Goal: Transaction & Acquisition: Purchase product/service

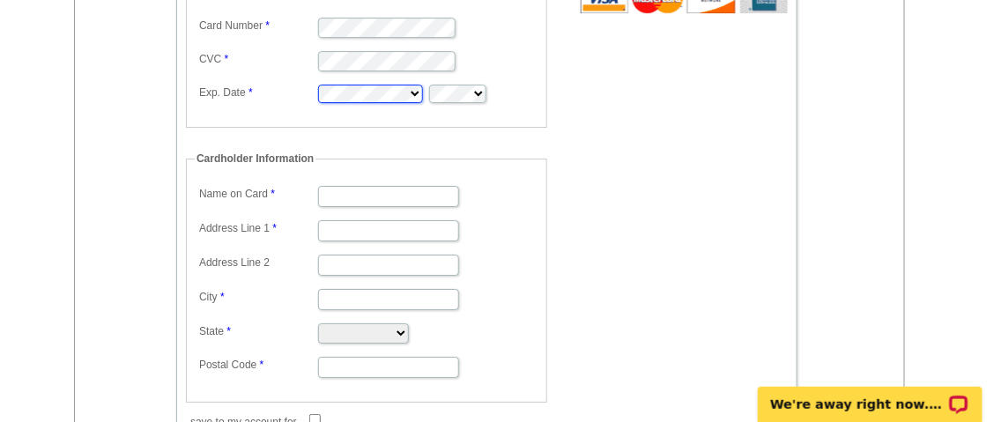
scroll to position [1526, 0]
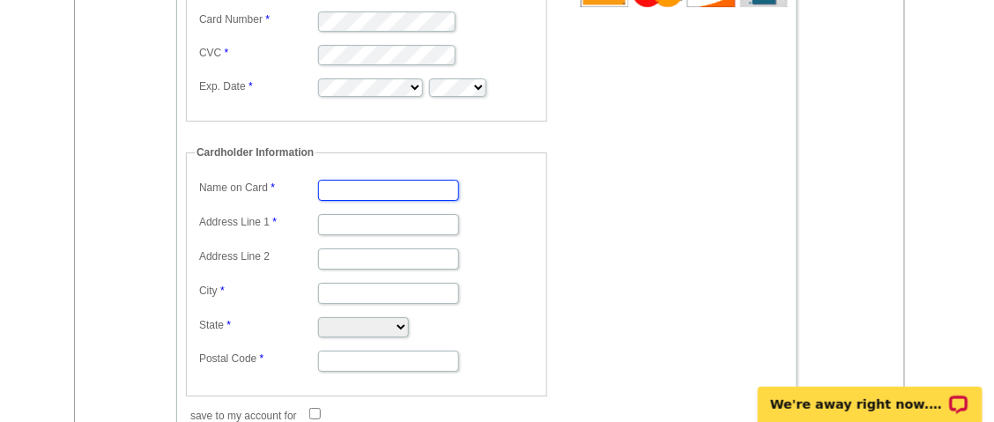
click at [387, 181] on input "Name on Card" at bounding box center [388, 190] width 141 height 21
type input "Susan A Leegwater"
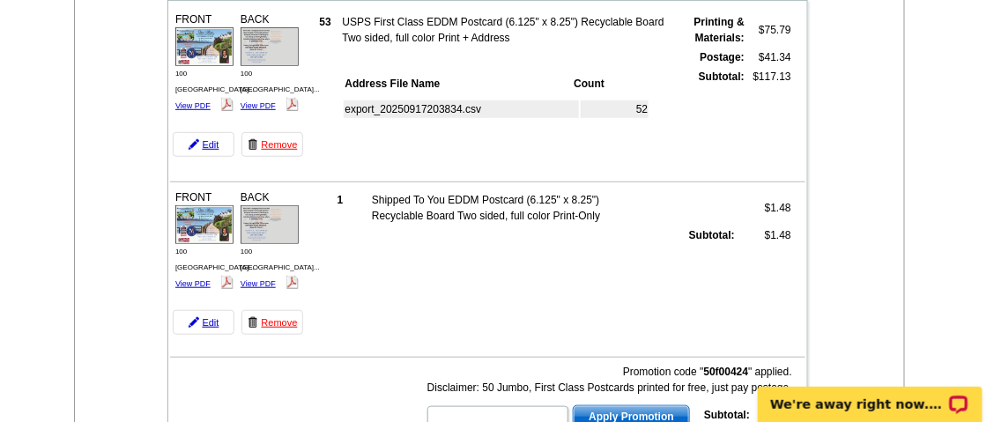
scroll to position [234, 0]
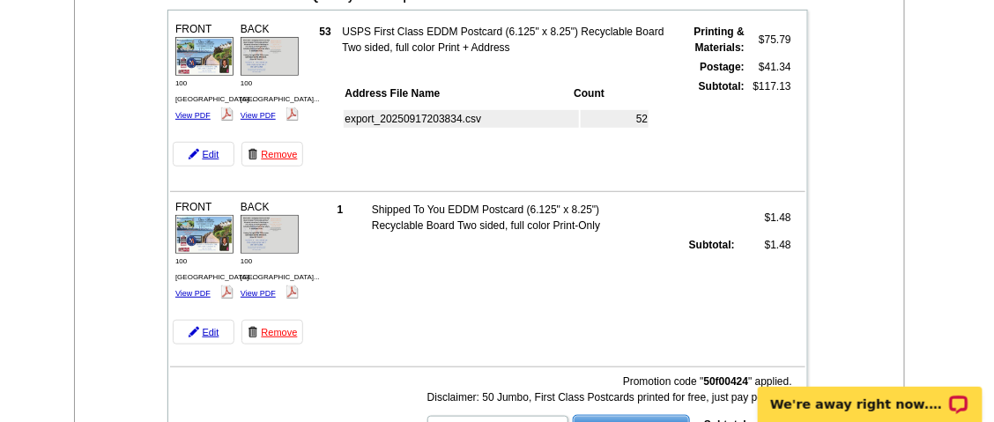
click at [448, 119] on td "export_20250917203834.csv" at bounding box center [461, 119] width 235 height 18
click at [205, 150] on link "Edit" at bounding box center [204, 154] width 62 height 25
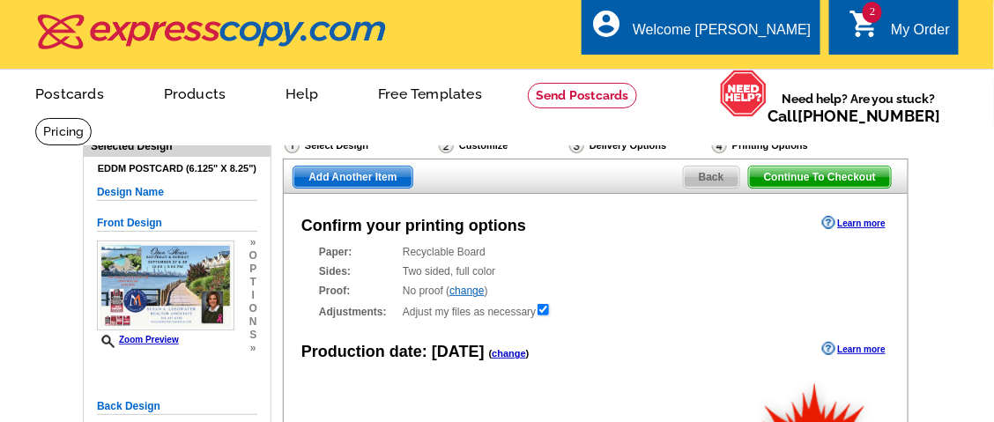
radio input "false"
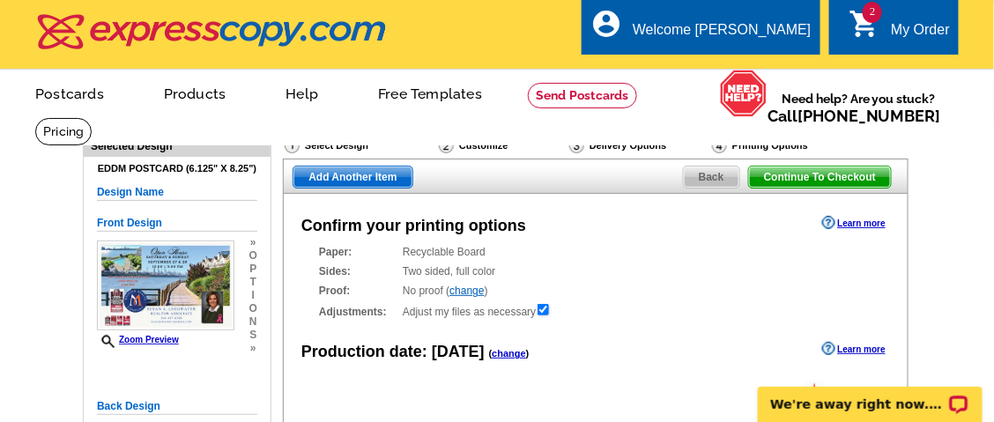
click at [706, 178] on span "Back" at bounding box center [711, 176] width 55 height 21
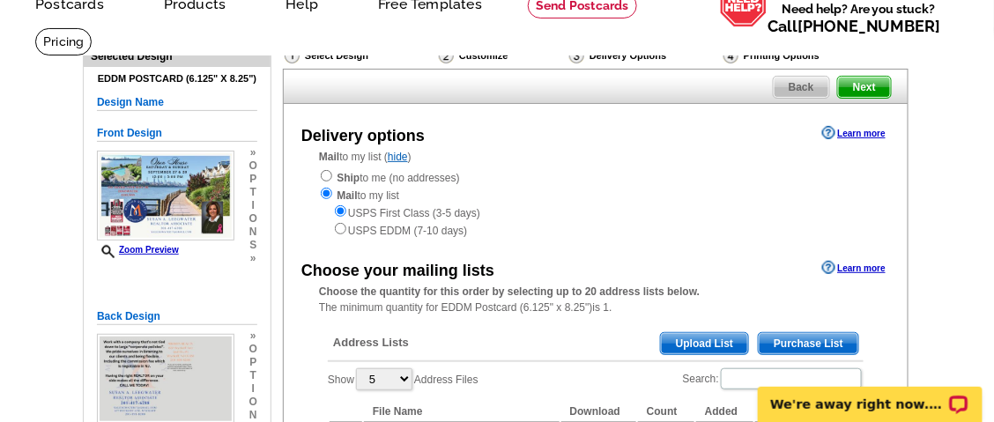
scroll to position [117, 0]
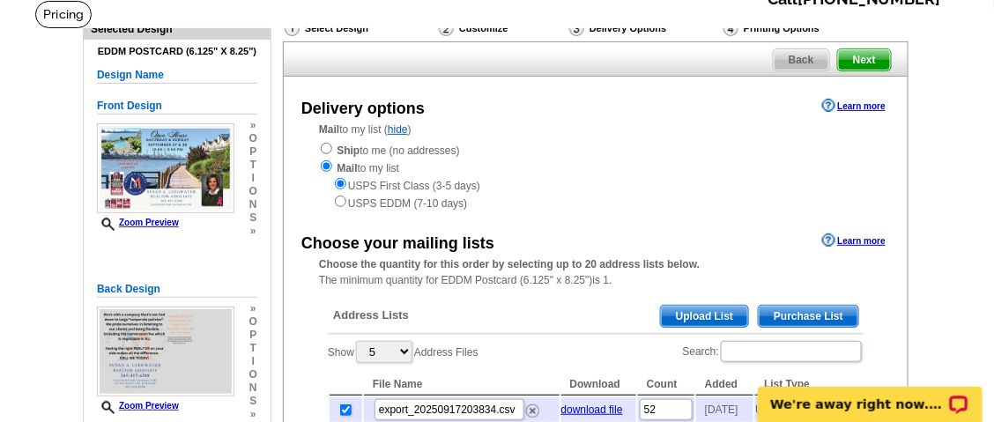
click at [703, 317] on span "Upload List" at bounding box center [704, 316] width 87 height 21
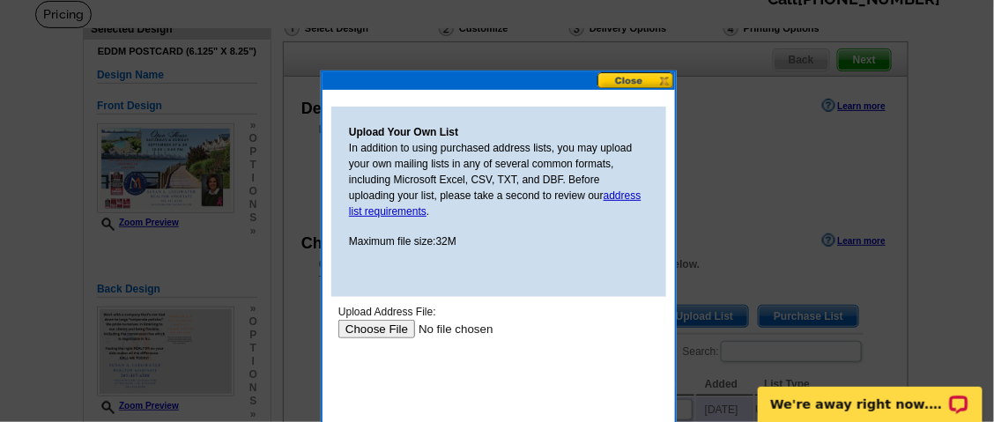
scroll to position [0, 0]
click at [380, 332] on input "file" at bounding box center [448, 329] width 223 height 18
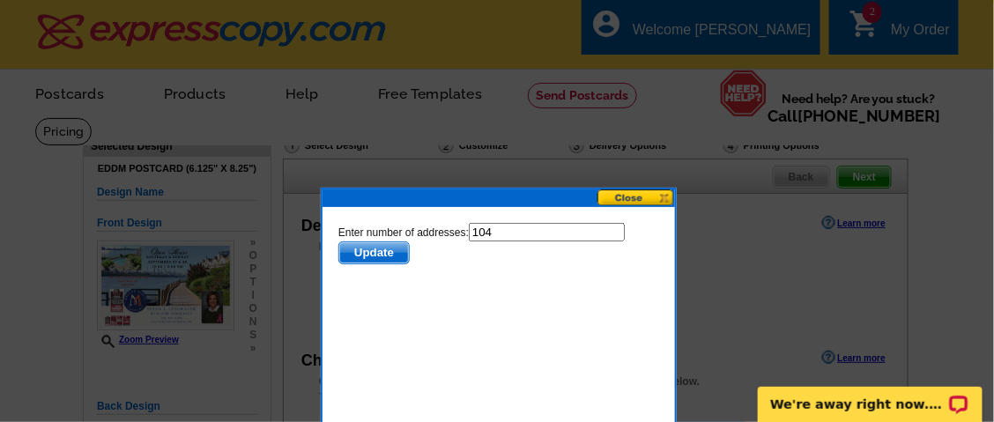
click at [636, 196] on button at bounding box center [636, 197] width 78 height 17
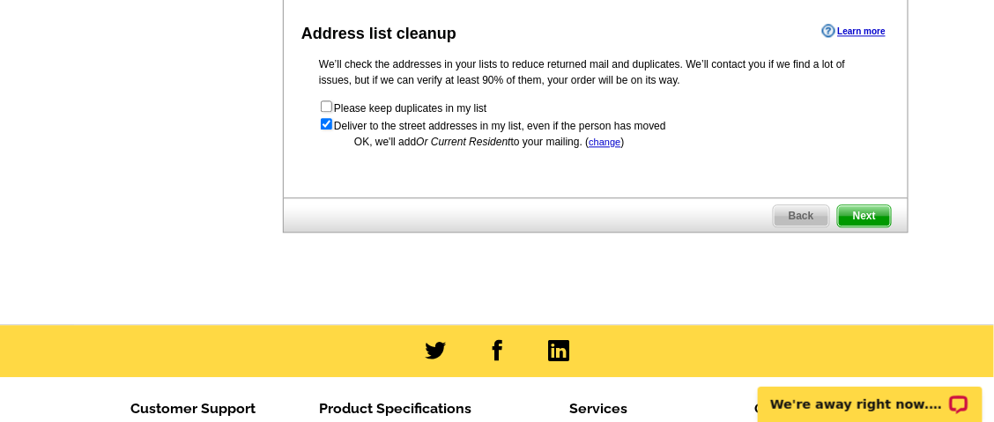
scroll to position [998, 0]
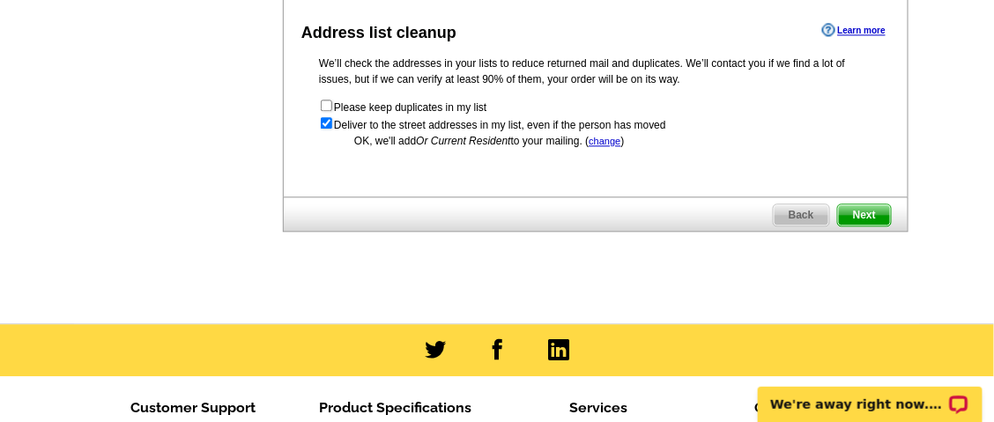
click at [868, 212] on span "Next" at bounding box center [864, 214] width 53 height 21
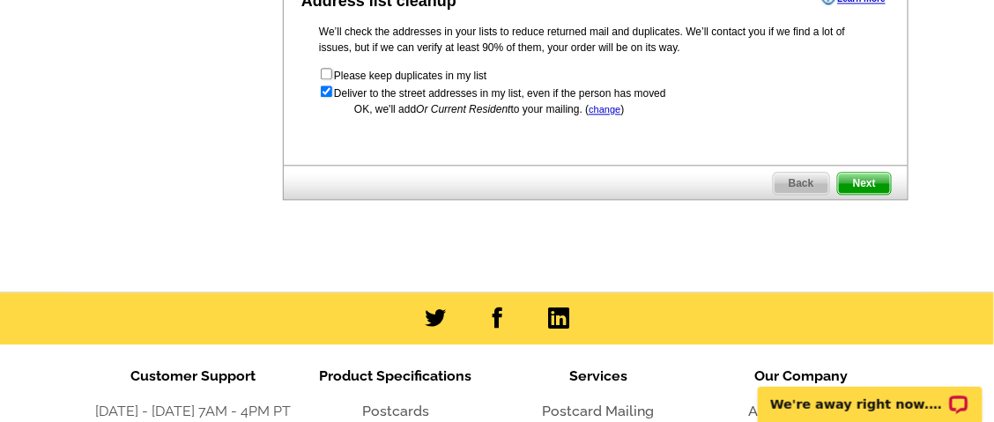
scroll to position [0, 0]
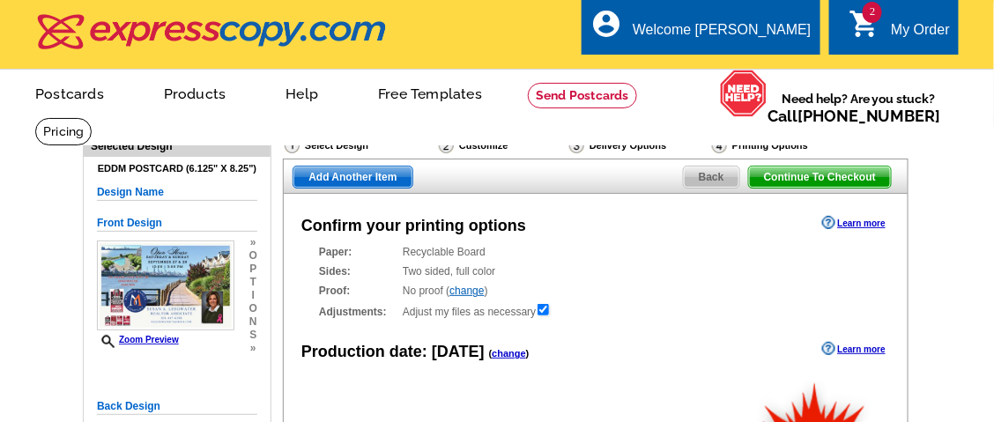
radio input "false"
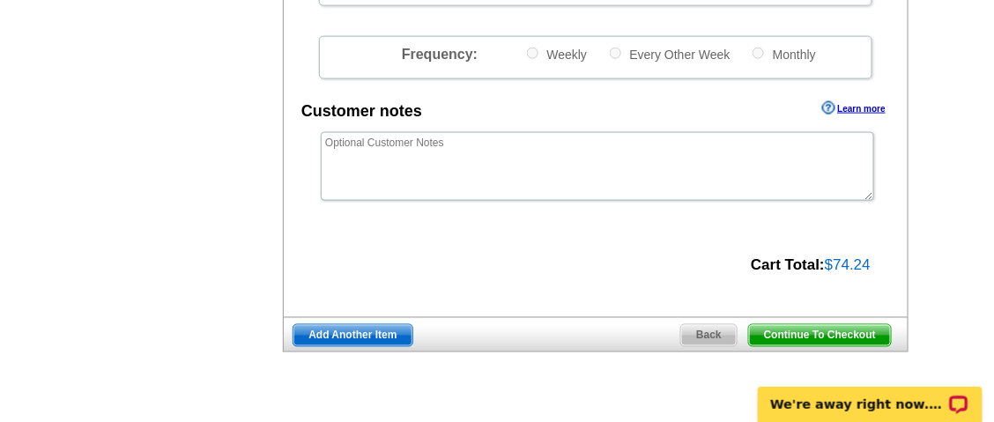
scroll to position [704, 0]
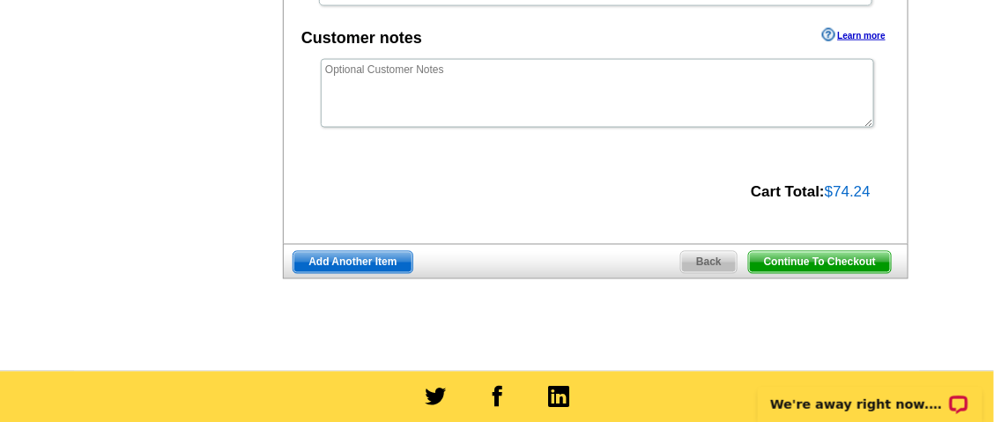
click at [821, 258] on span "Continue To Checkout" at bounding box center [820, 262] width 142 height 21
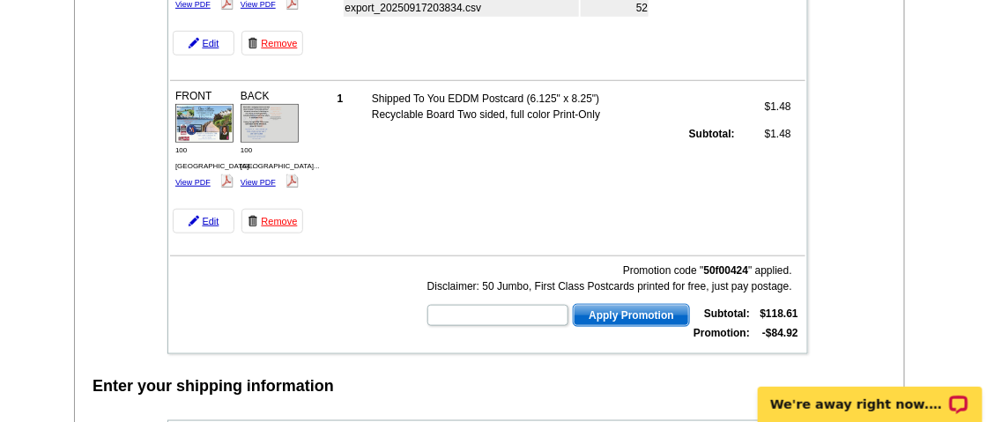
scroll to position [351, 0]
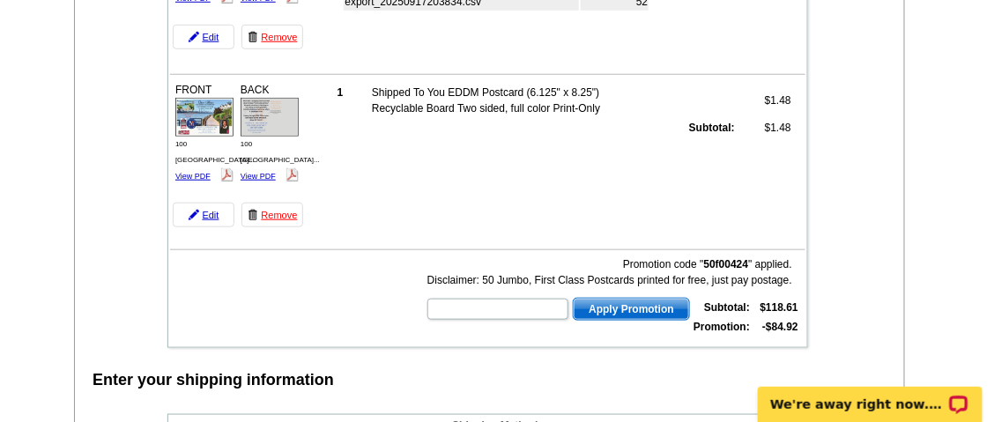
drag, startPoint x: 277, startPoint y: 32, endPoint x: 590, endPoint y: 54, distance: 314.3
click at [277, 32] on link "Remove" at bounding box center [272, 37] width 62 height 25
click at [277, 211] on link "Remove" at bounding box center [272, 215] width 62 height 25
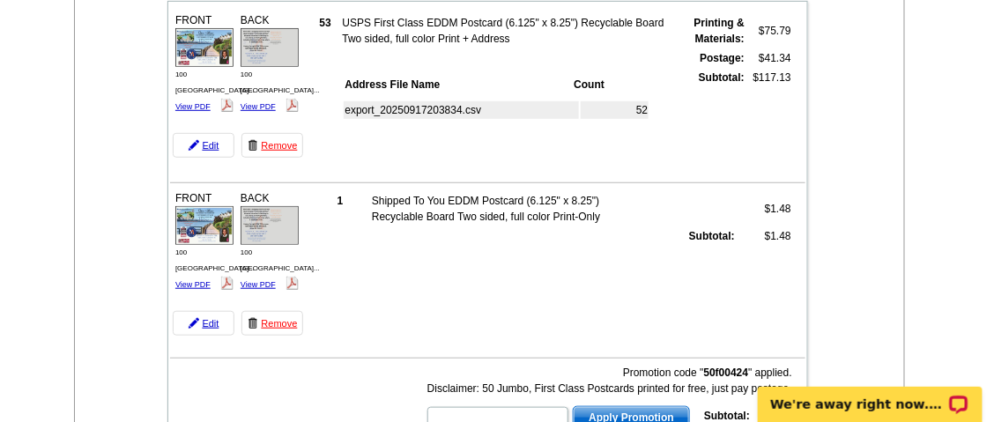
scroll to position [0, 0]
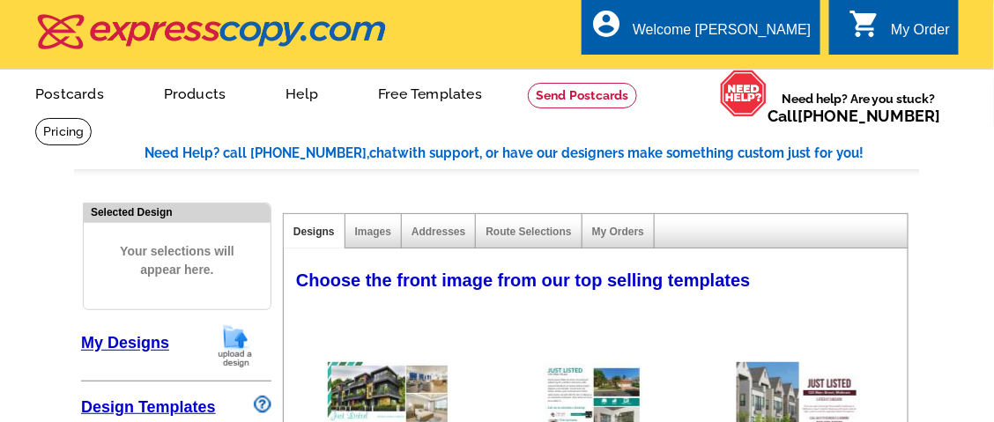
select select "785"
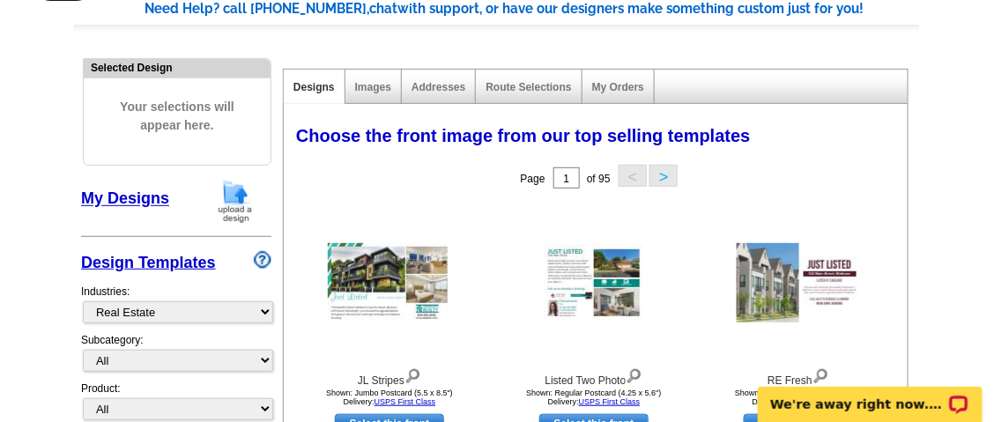
scroll to position [117, 0]
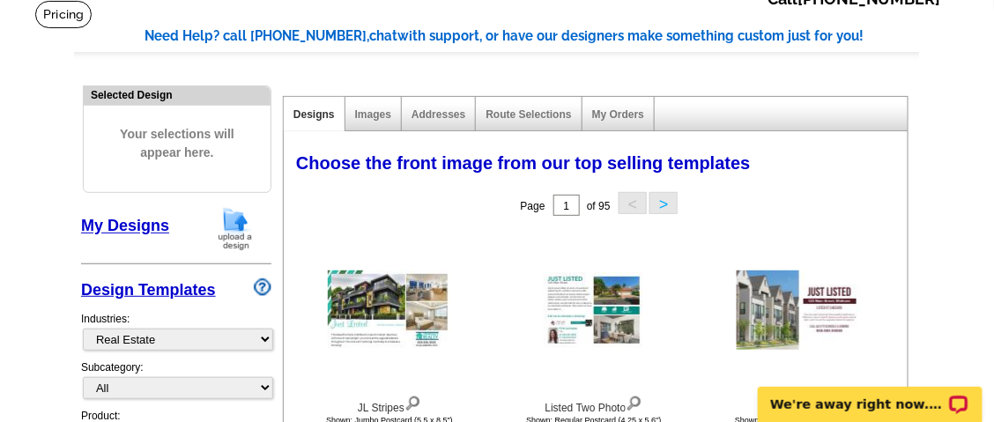
click at [130, 227] on link "My Designs" at bounding box center [125, 227] width 88 height 18
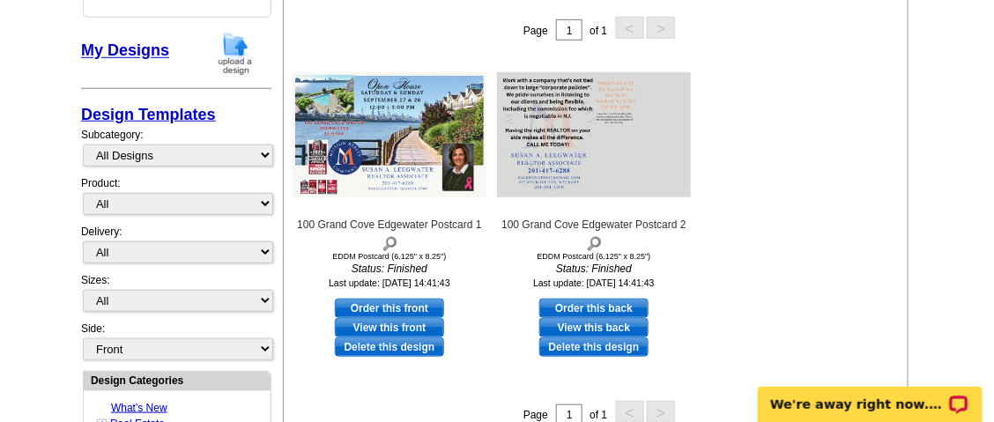
scroll to position [234, 0]
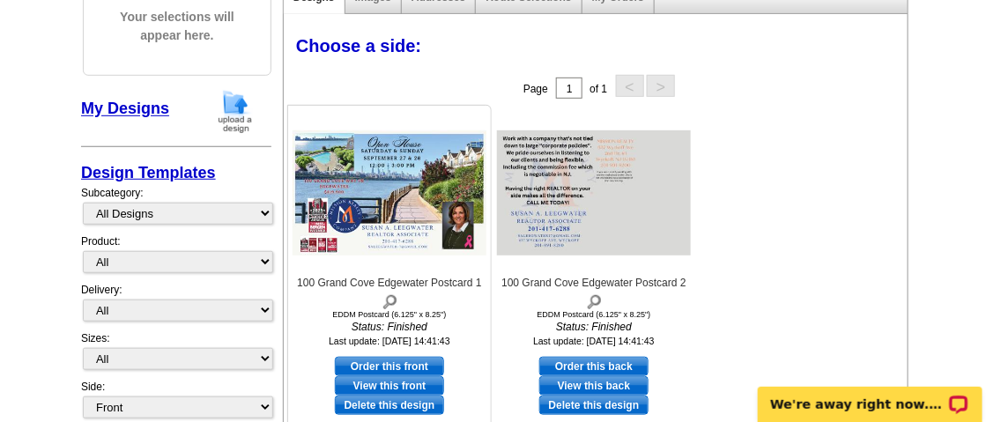
click at [381, 184] on img at bounding box center [389, 192] width 194 height 125
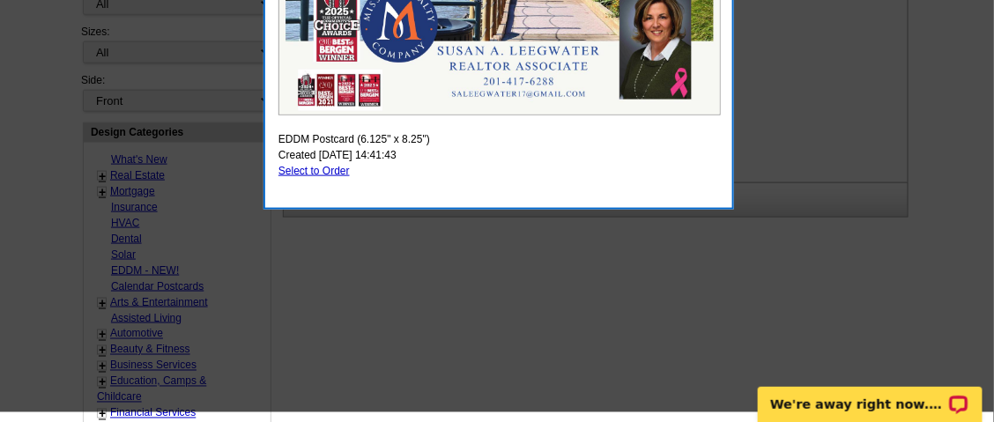
scroll to position [587, 0]
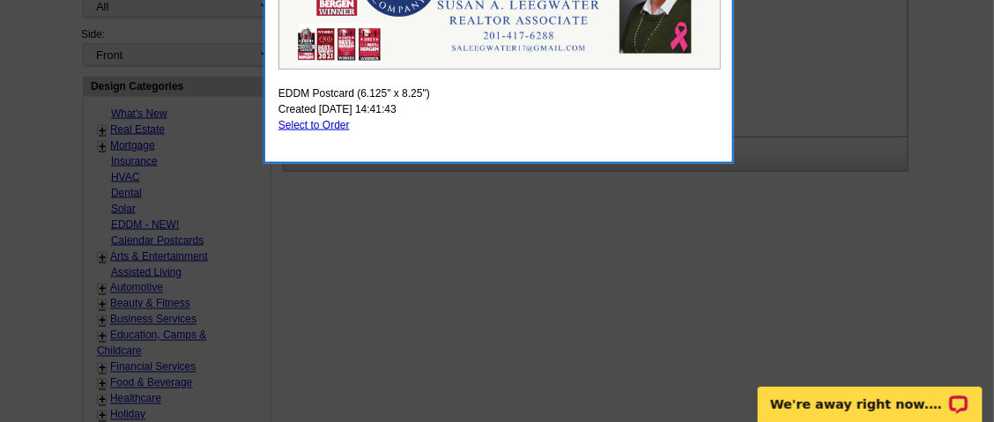
click at [329, 126] on link "Select to Order" at bounding box center [313, 125] width 71 height 12
select select "14"
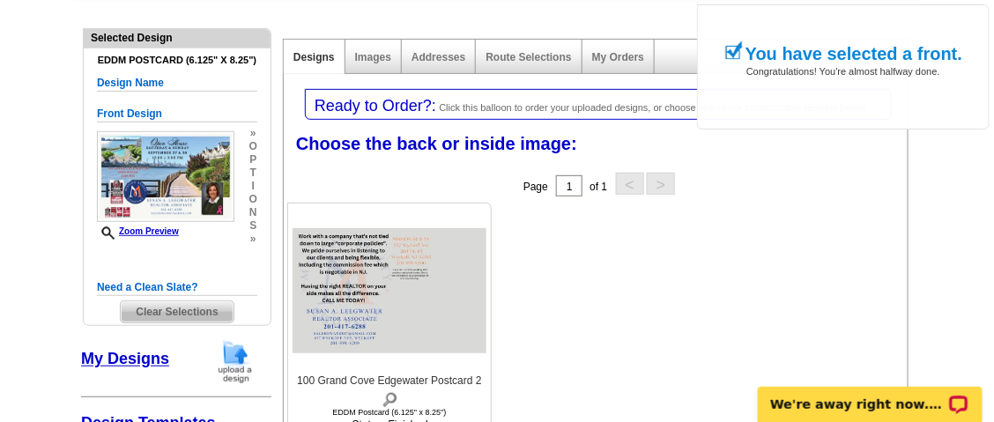
scroll to position [234, 0]
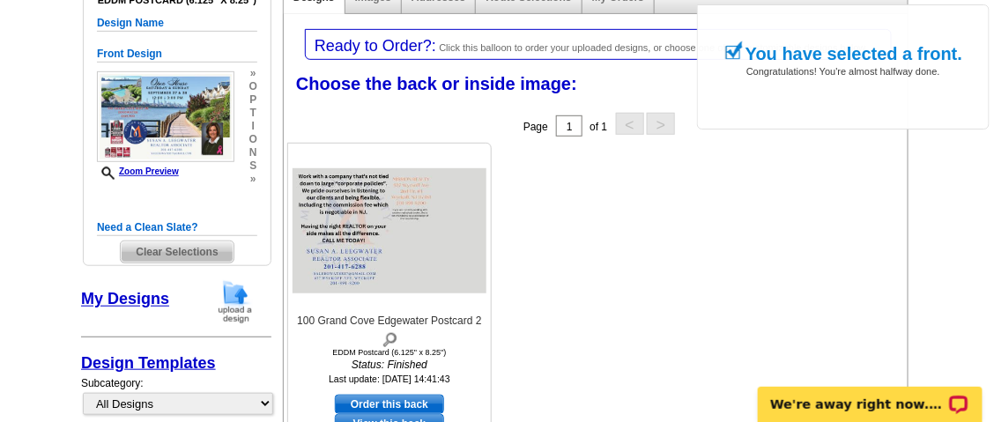
click at [420, 286] on img at bounding box center [389, 230] width 194 height 125
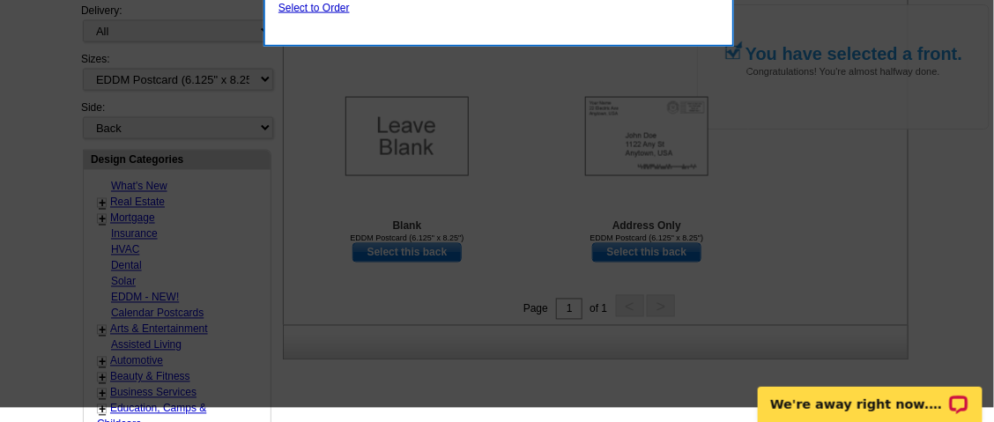
scroll to position [587, 0]
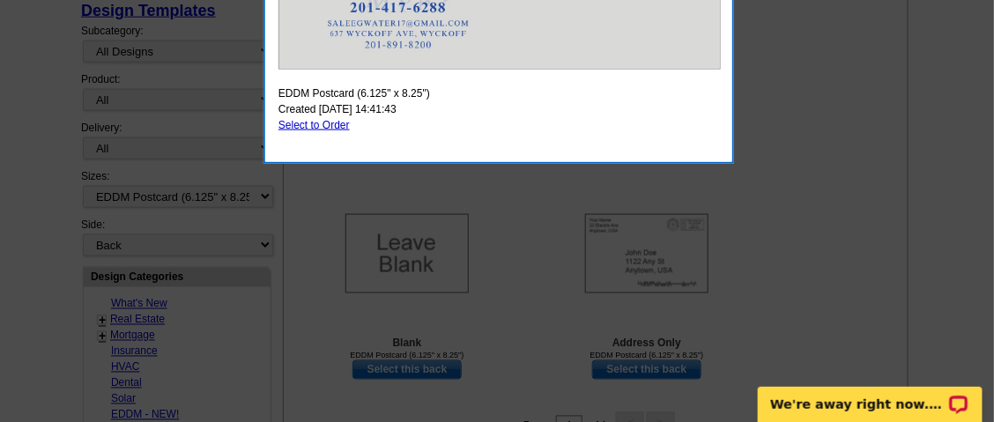
click at [325, 126] on link "Select to Order" at bounding box center [313, 125] width 71 height 12
select select "front"
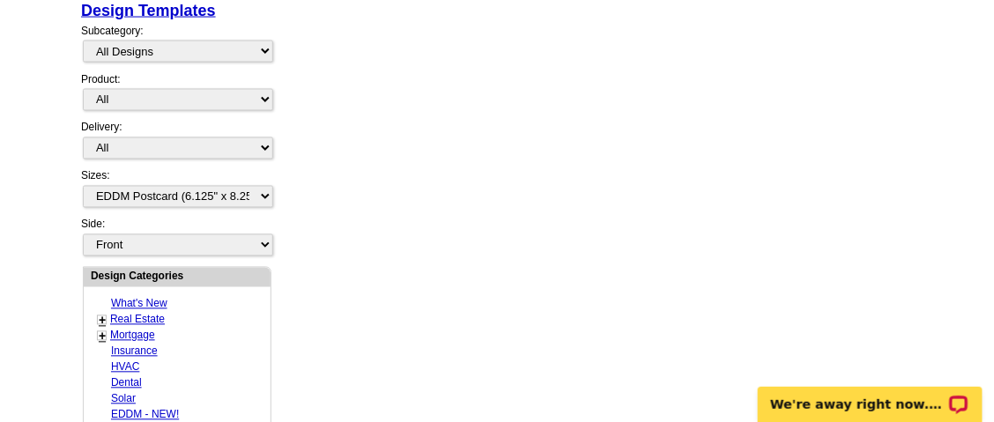
scroll to position [0, 0]
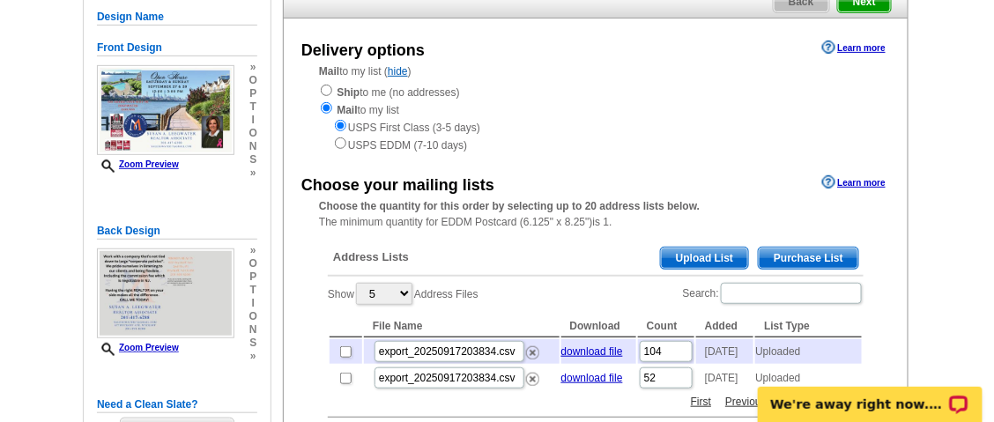
scroll to position [234, 0]
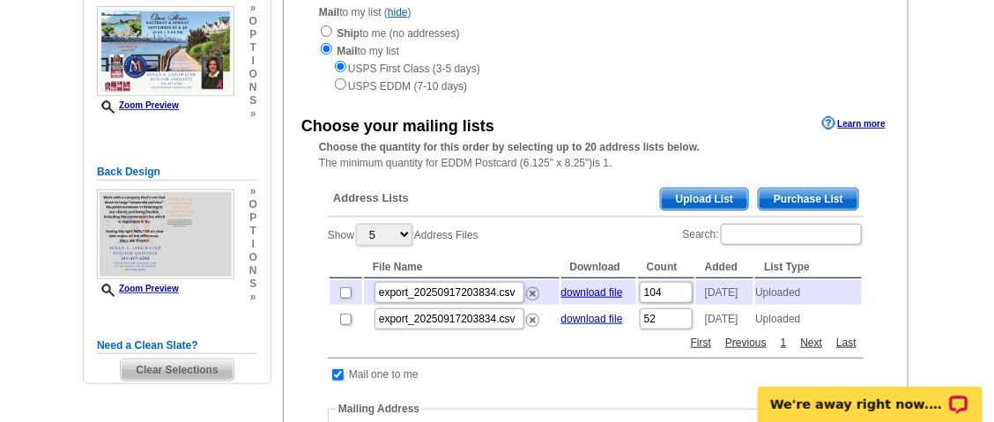
click at [345, 325] on input "checkbox" at bounding box center [345, 319] width 11 height 11
checkbox input "true"
click at [345, 325] on input "checkbox" at bounding box center [345, 319] width 11 height 11
checkbox input "false"
click at [346, 294] on input "checkbox" at bounding box center [345, 292] width 11 height 11
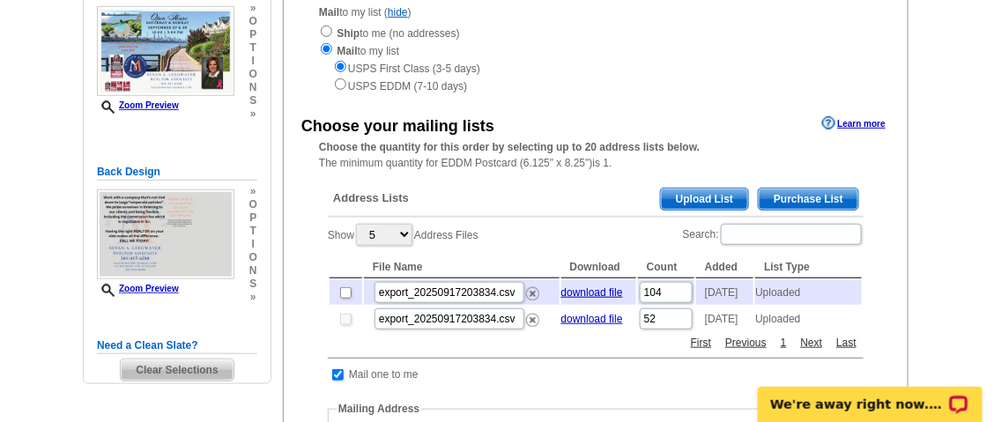
checkbox input "true"
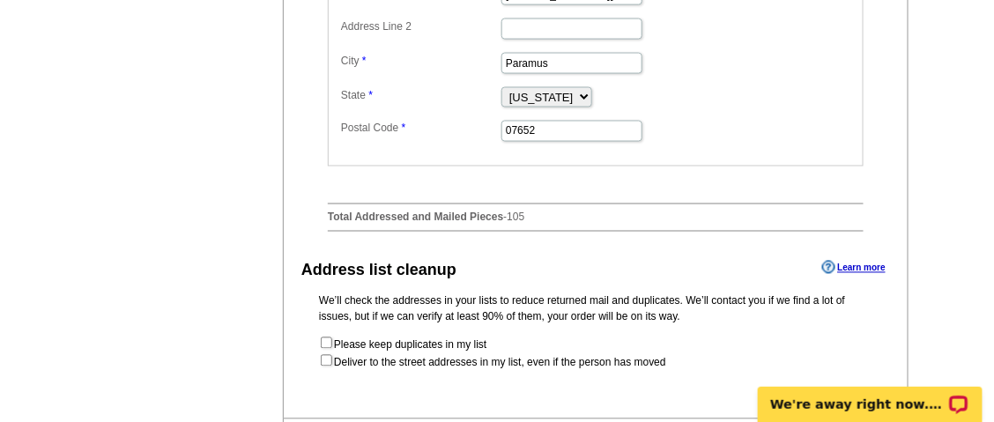
scroll to position [822, 0]
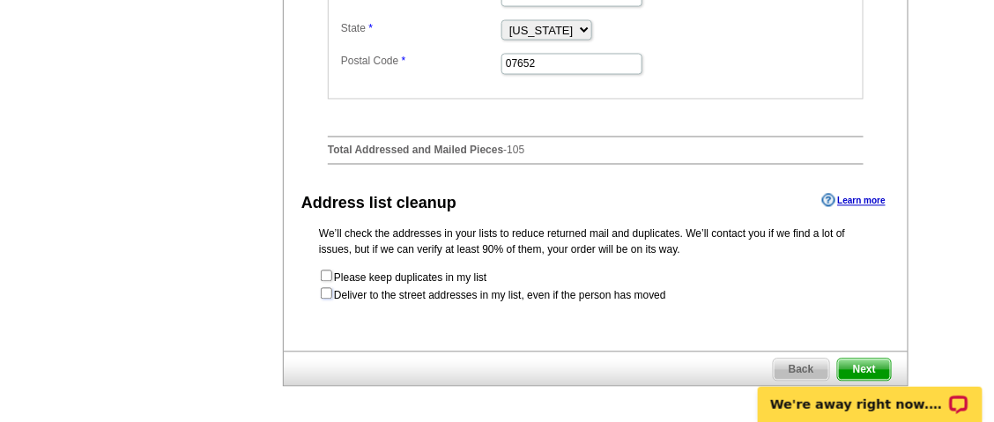
click at [325, 299] on input "checkbox" at bounding box center [326, 293] width 11 height 11
checkbox input "true"
radio input "true"
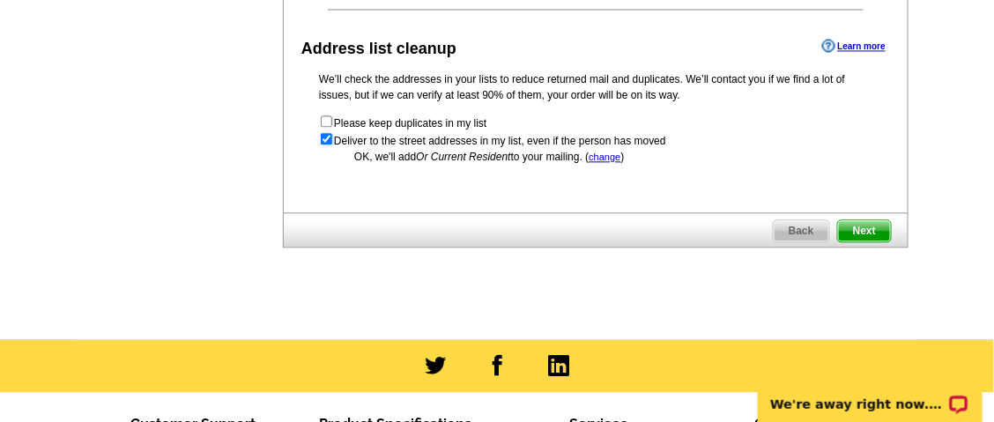
scroll to position [998, 0]
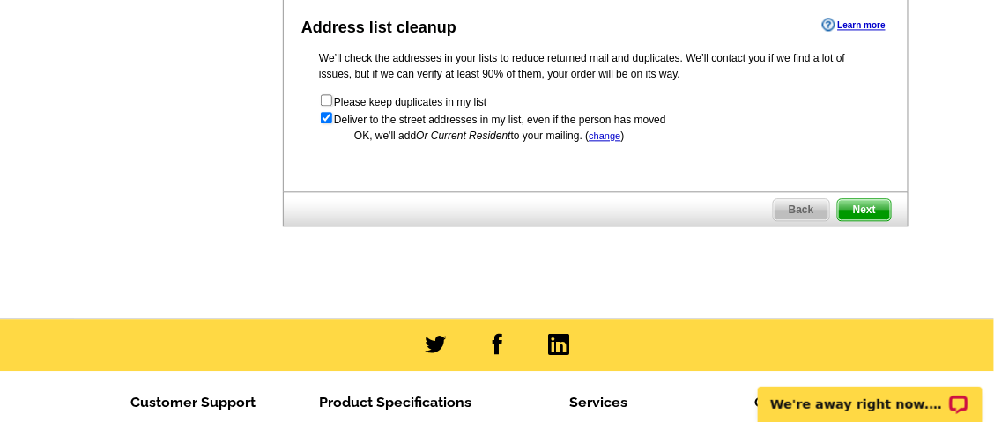
click at [863, 211] on span "Next" at bounding box center [864, 209] width 53 height 21
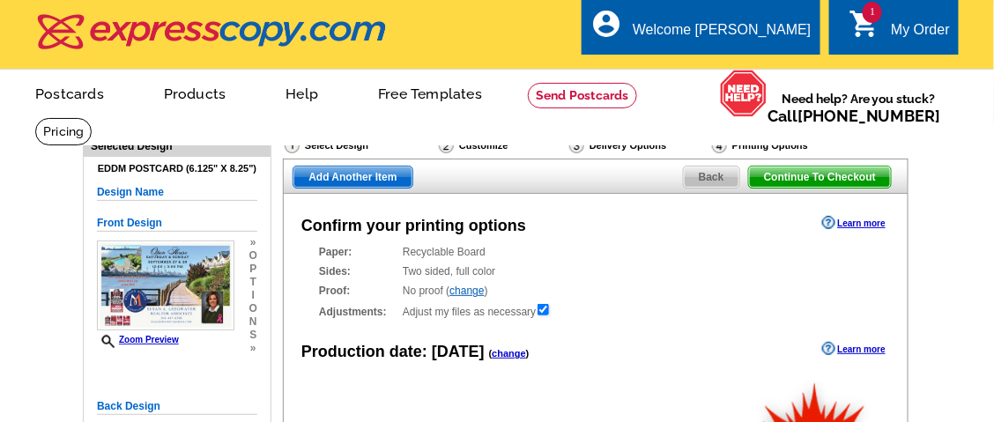
radio input "false"
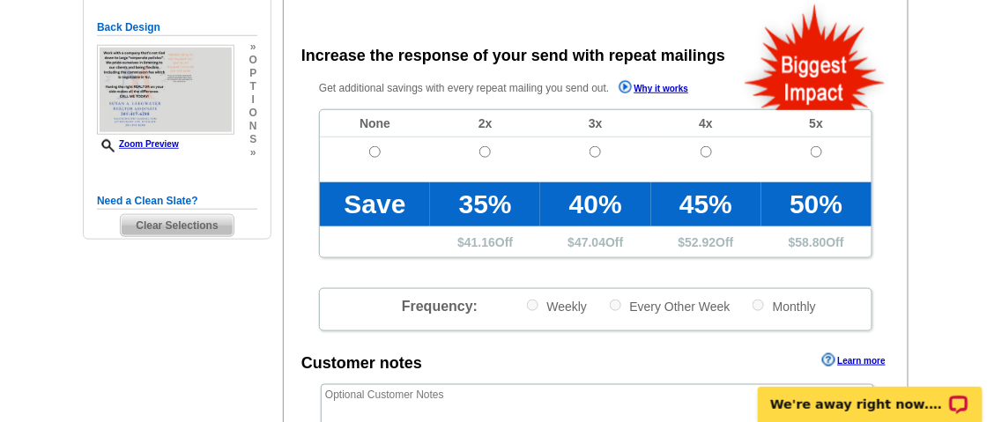
scroll to position [410, 0]
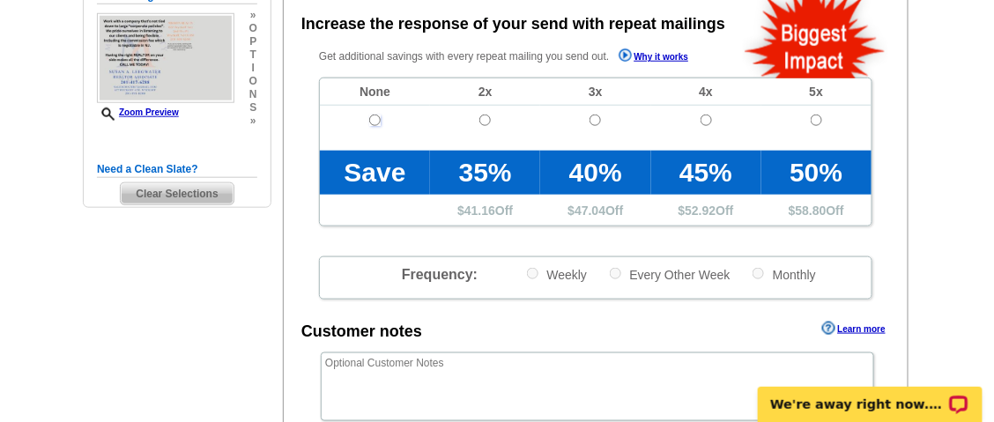
click at [374, 120] on input "radio" at bounding box center [374, 120] width 11 height 11
radio input "true"
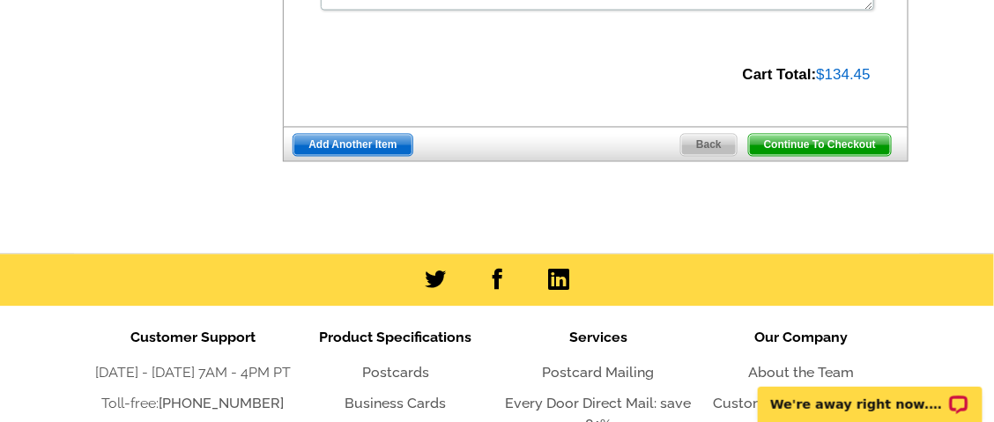
scroll to position [822, 0]
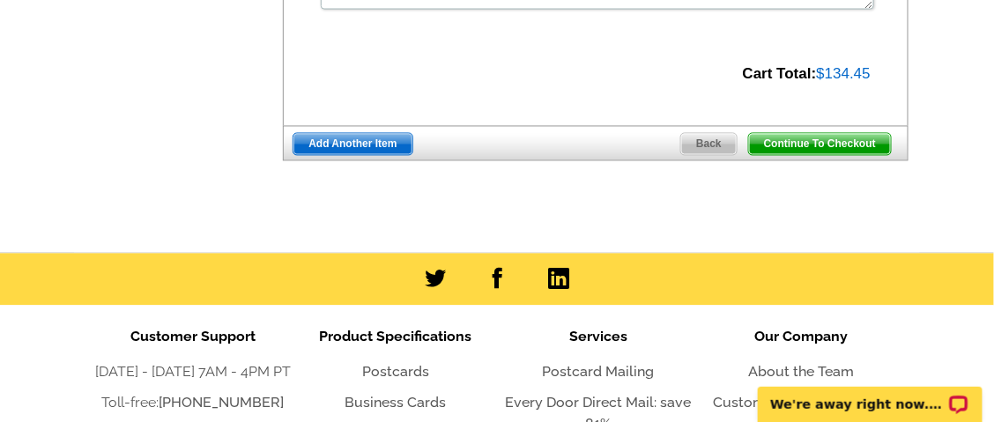
click at [833, 142] on span "Continue To Checkout" at bounding box center [820, 144] width 142 height 21
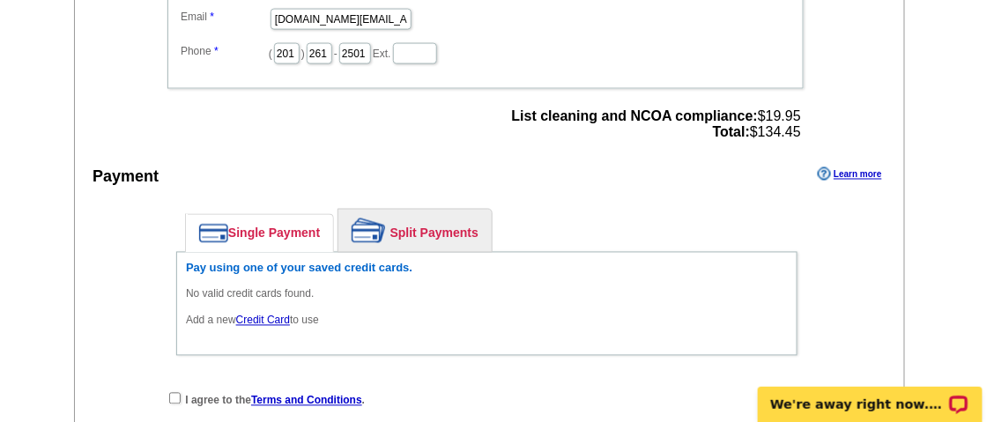
scroll to position [763, 0]
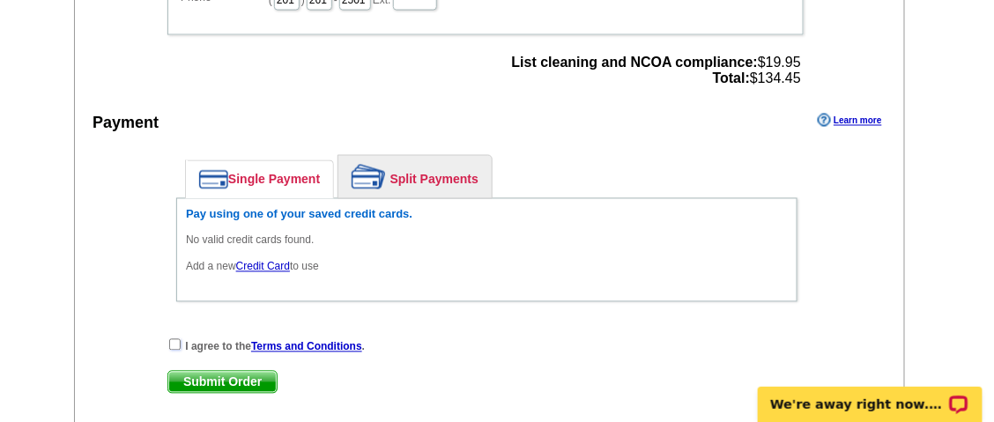
click at [174, 339] on input "checkbox" at bounding box center [174, 344] width 11 height 11
checkbox input "true"
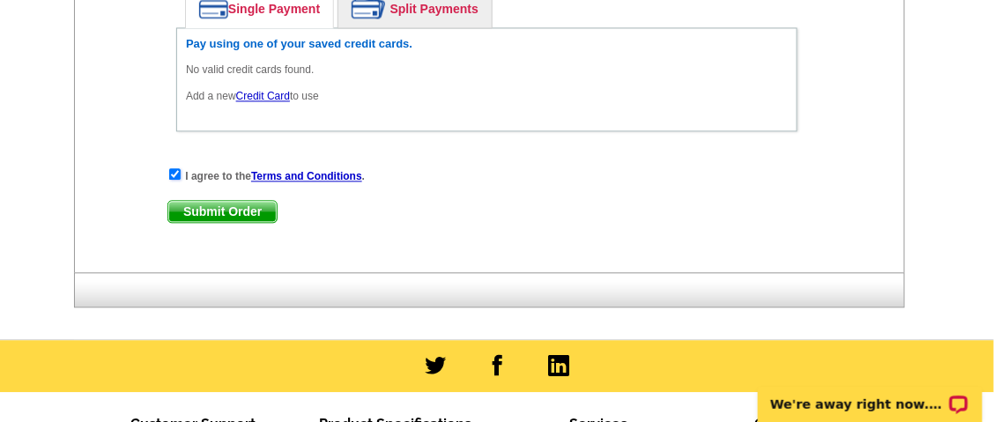
scroll to position [998, 0]
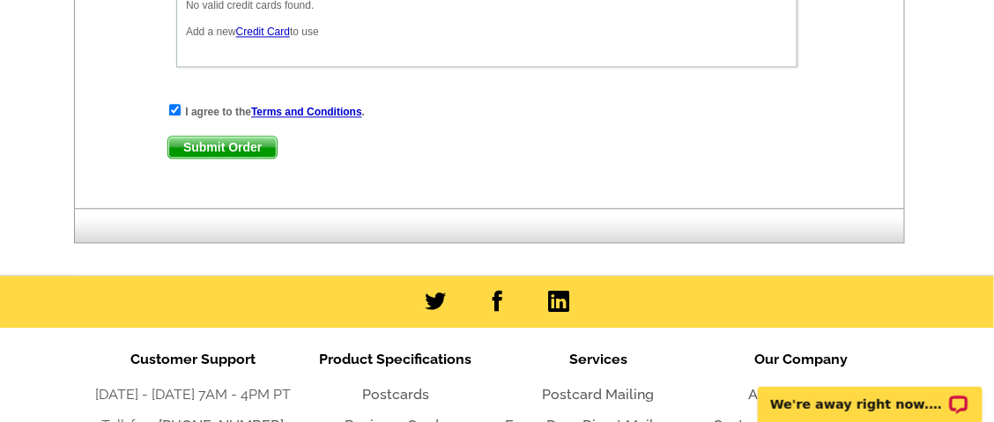
click at [243, 137] on span "Submit Order" at bounding box center [222, 147] width 108 height 21
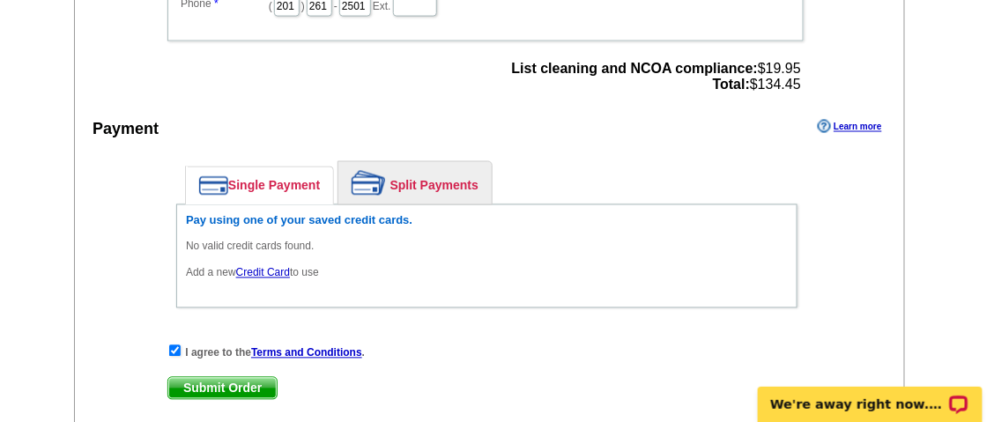
scroll to position [763, 0]
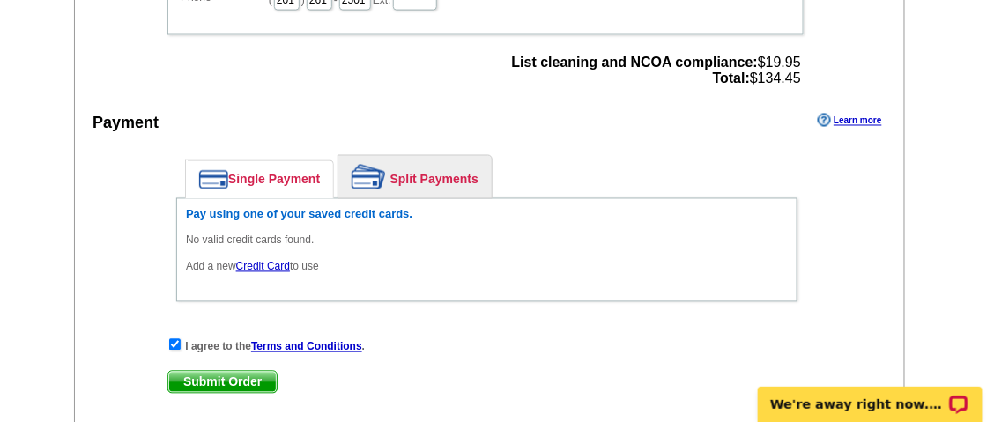
click at [269, 261] on link "Credit Card" at bounding box center [263, 267] width 54 height 12
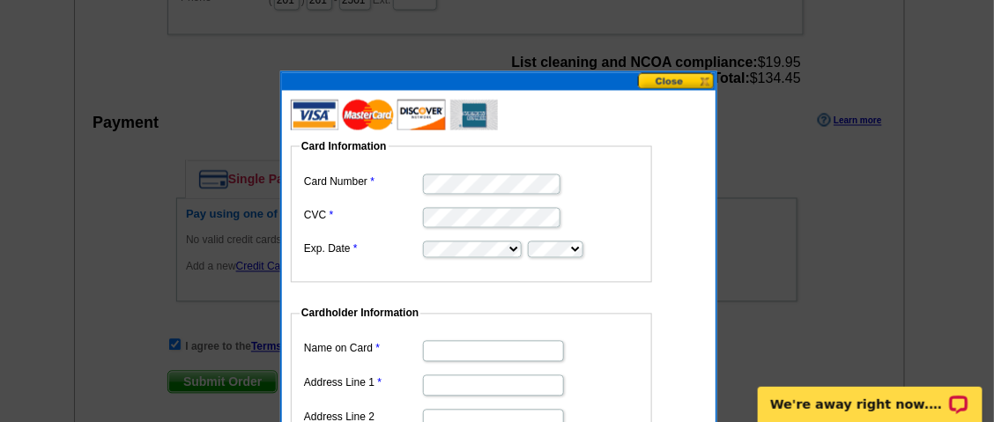
scroll to position [0, 0]
click at [489, 349] on input "Name on Card" at bounding box center [493, 351] width 141 height 21
type input "[PERSON_NAME]"
type input "[STREET_ADDRESS]"
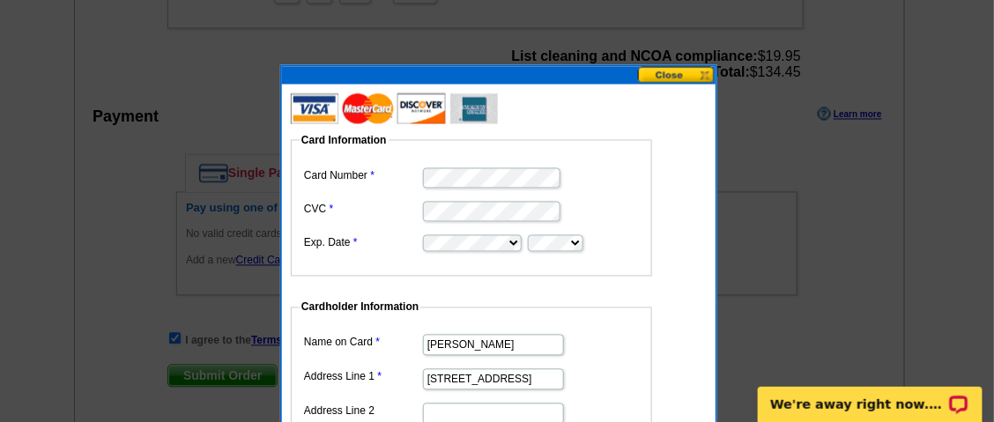
scroll to position [1003, 0]
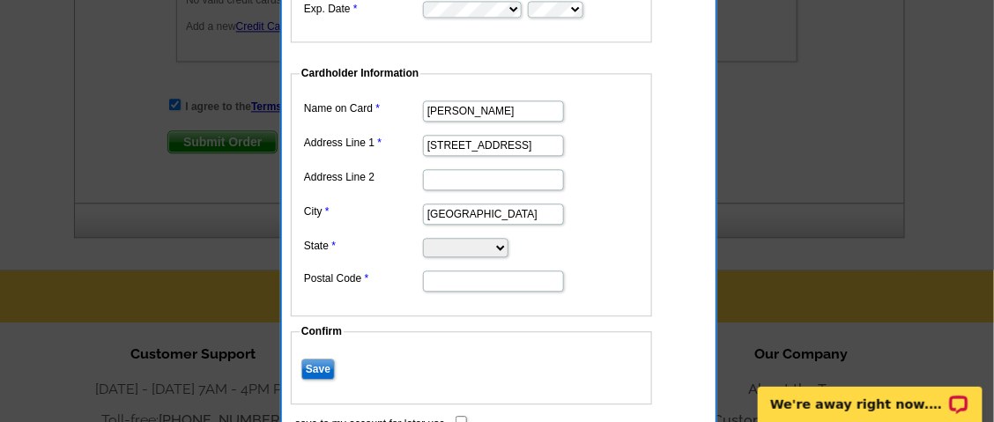
type input "[GEOGRAPHIC_DATA]"
select select "NJ"
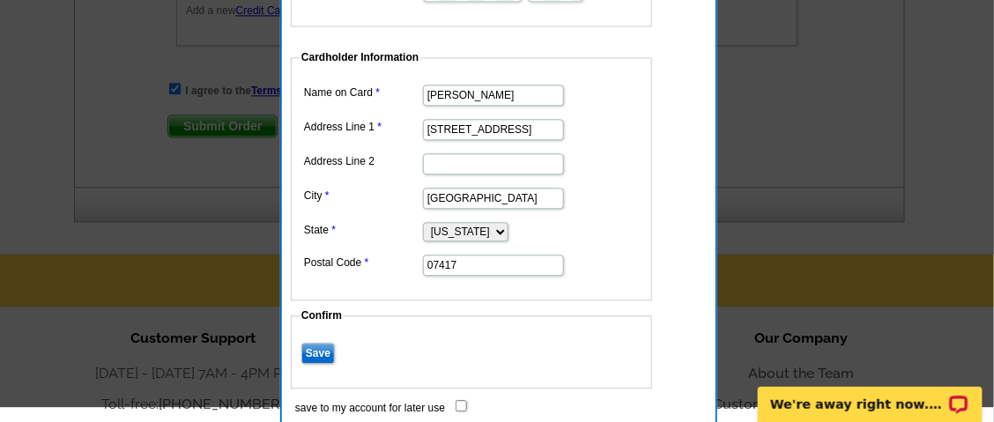
scroll to position [1061, 0]
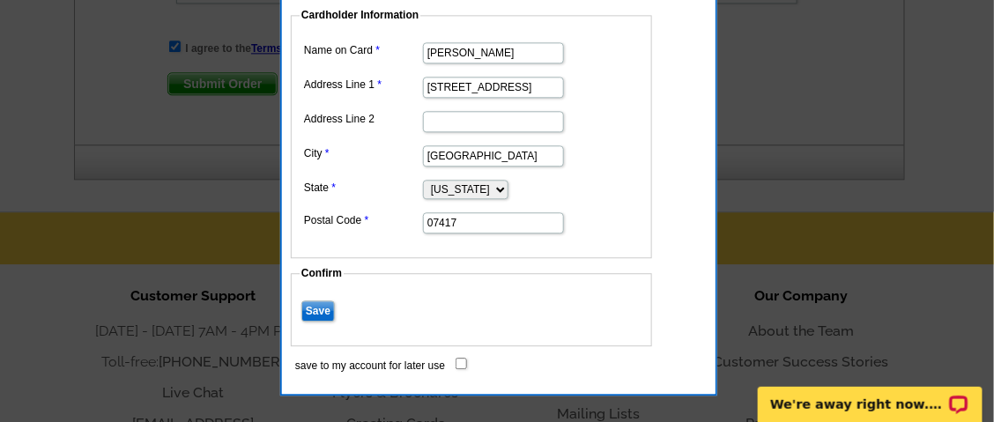
type input "07417"
click at [460, 358] on input "save to my account for later use" at bounding box center [460, 363] width 11 height 11
checkbox input "true"
click at [323, 302] on input "Save" at bounding box center [317, 310] width 33 height 21
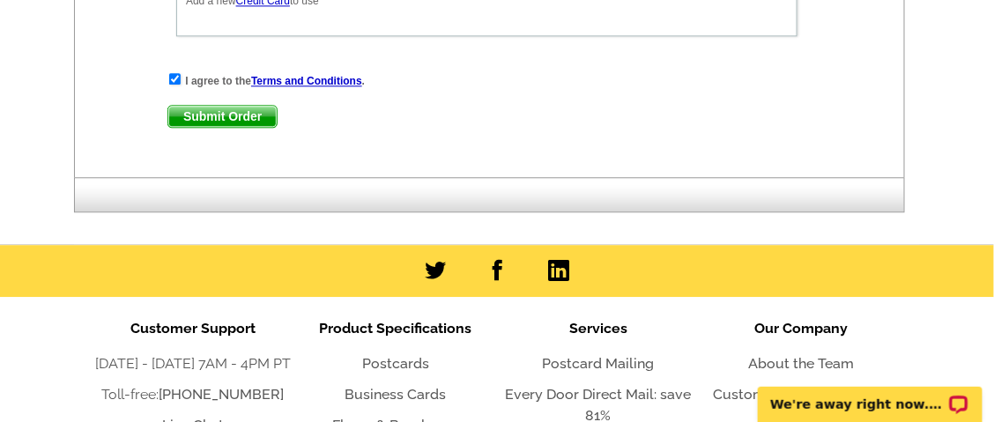
click at [239, 106] on span "Submit Order" at bounding box center [222, 116] width 108 height 21
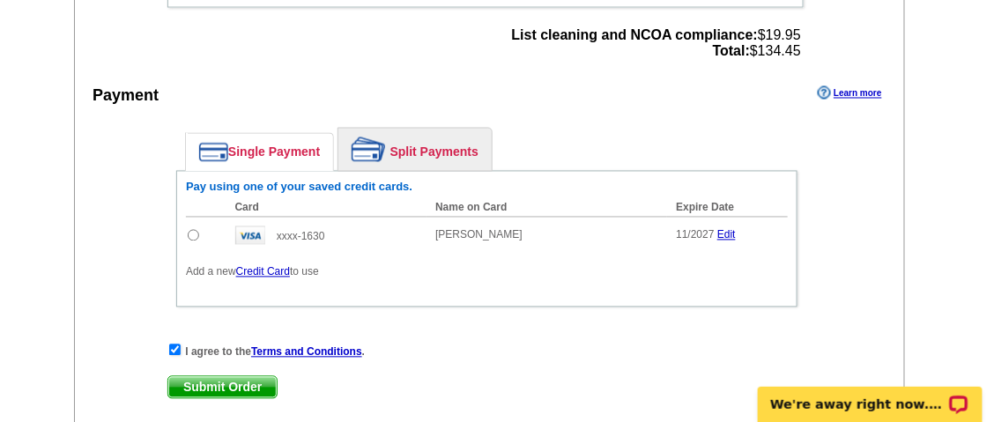
scroll to position [827, 0]
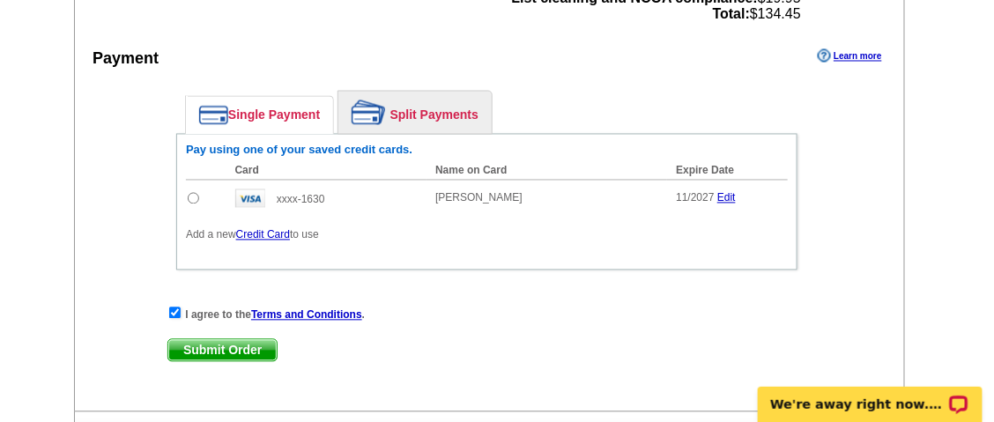
click at [193, 193] on input "radio" at bounding box center [193, 198] width 11 height 11
radio input "true"
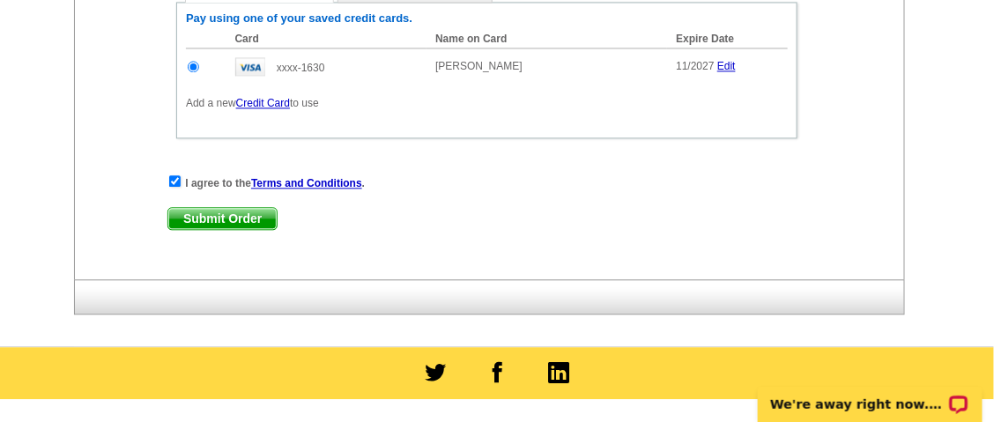
scroll to position [1003, 0]
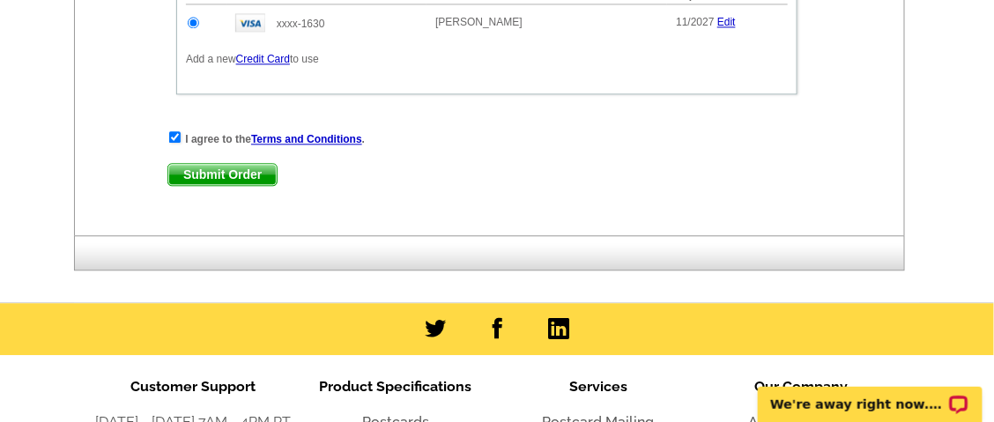
click at [237, 164] on span "Submit Order" at bounding box center [222, 174] width 108 height 21
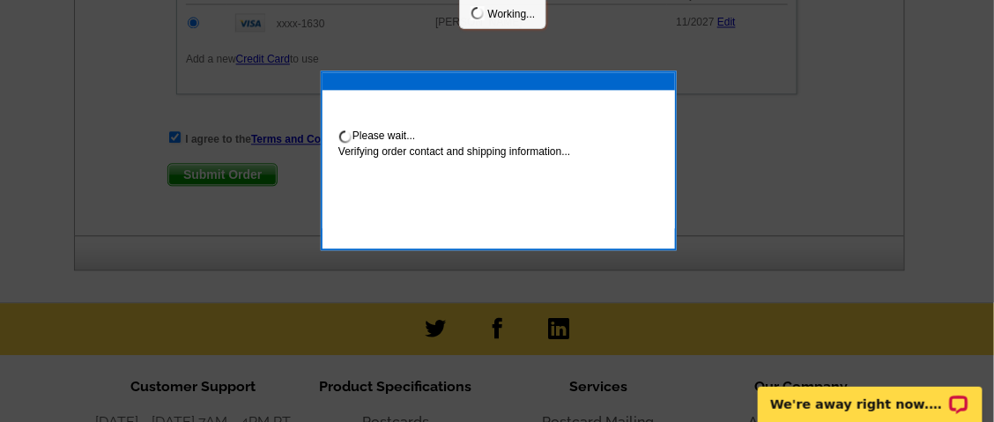
scroll to position [1092, 0]
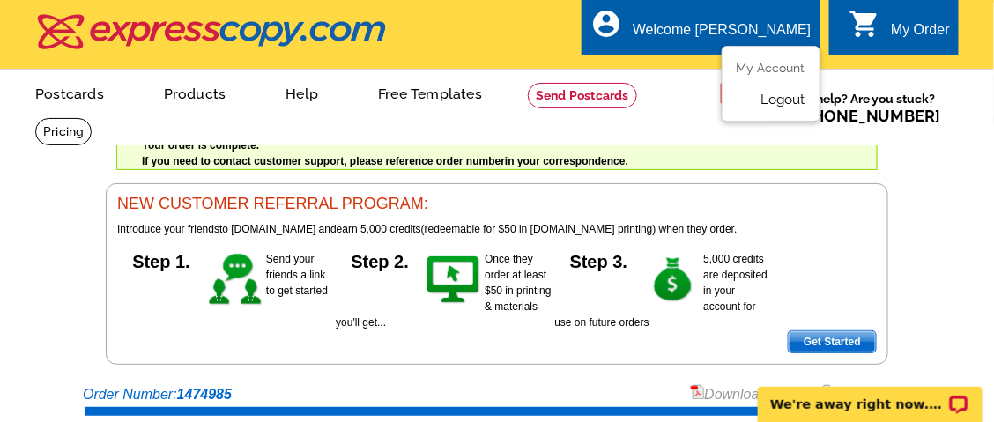
click at [780, 105] on link "Logout" at bounding box center [782, 100] width 45 height 16
